Goal: Find specific page/section: Find specific page/section

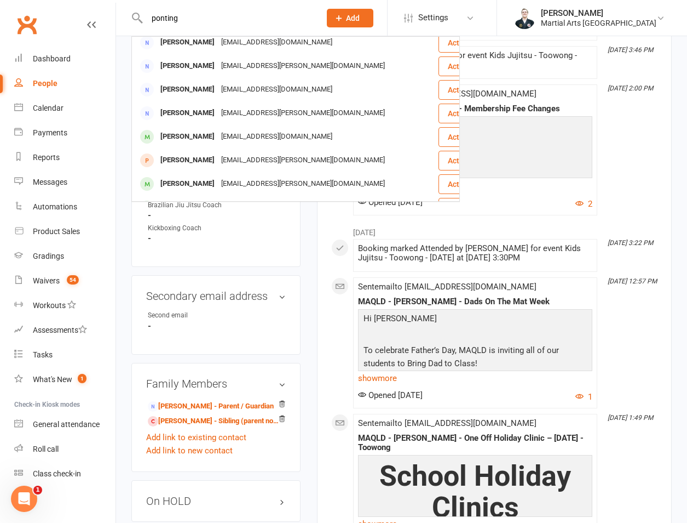
scroll to position [134, 0]
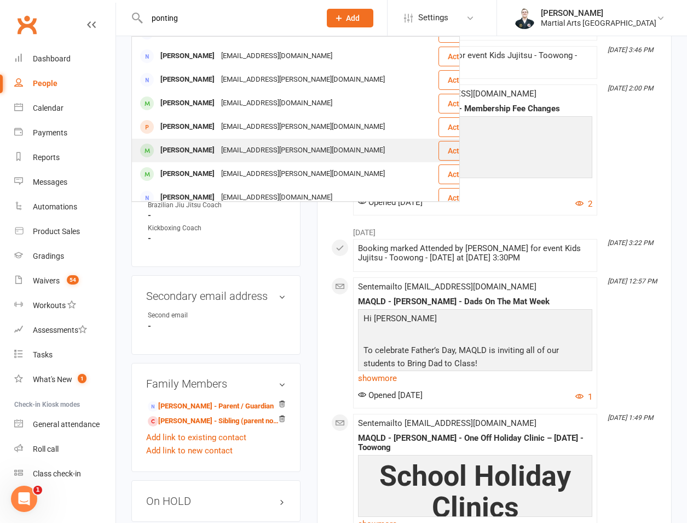
type input "ponting"
click at [185, 156] on div "[PERSON_NAME]" at bounding box center [187, 150] width 61 height 16
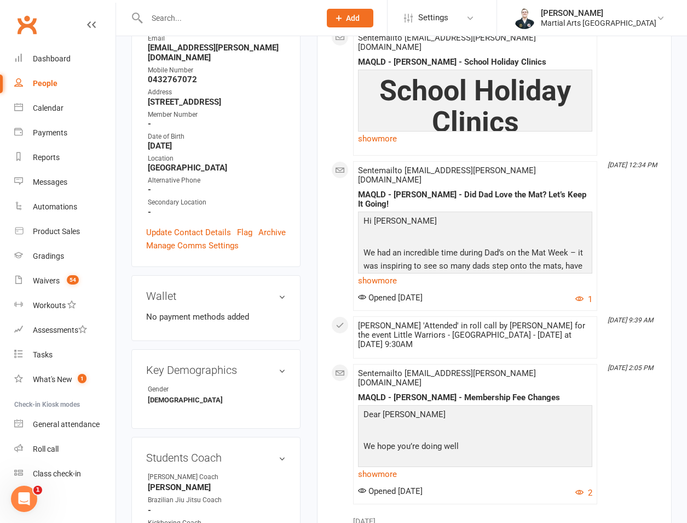
scroll to position [512, 0]
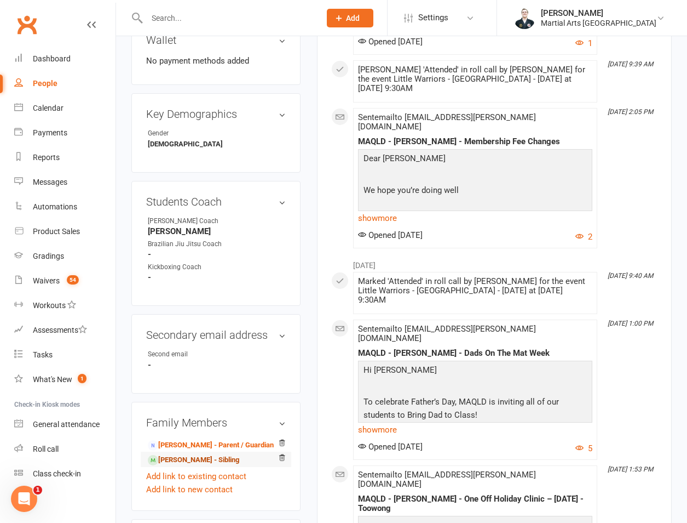
click at [175, 454] on link "[PERSON_NAME] - Sibling" at bounding box center [193, 460] width 91 height 12
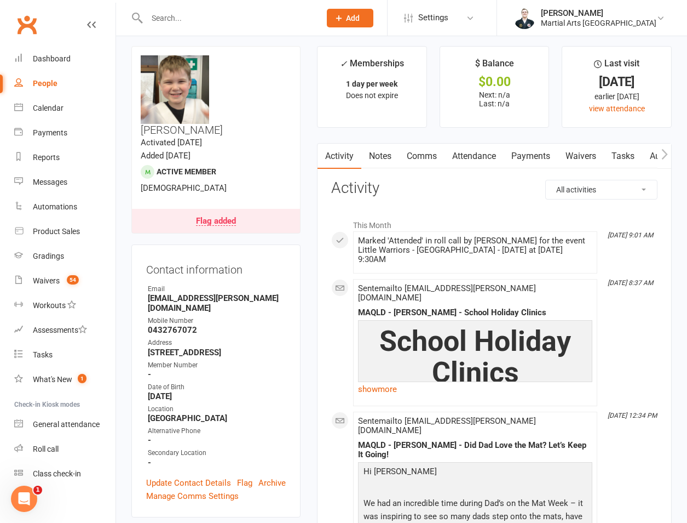
scroll to position [0, 0]
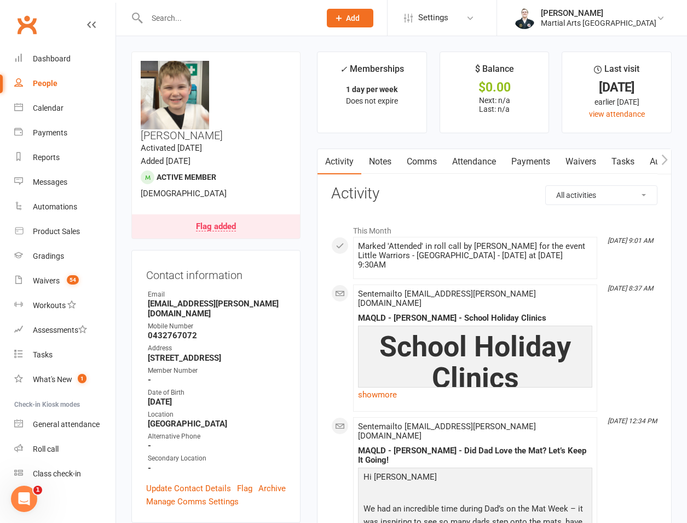
click at [303, 33] on div at bounding box center [221, 18] width 181 height 36
